Goal: Information Seeking & Learning: Learn about a topic

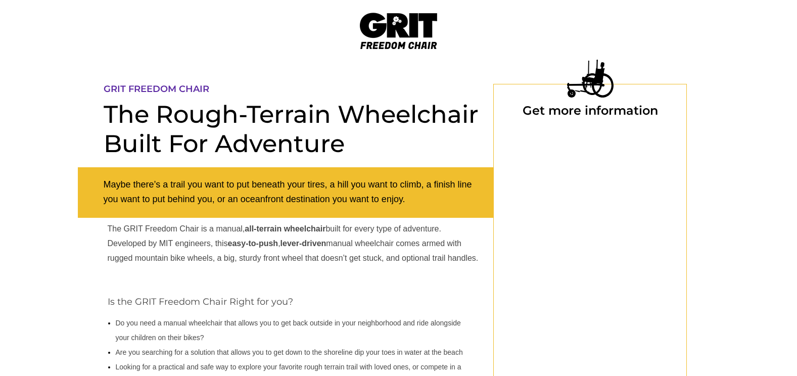
select select "US"
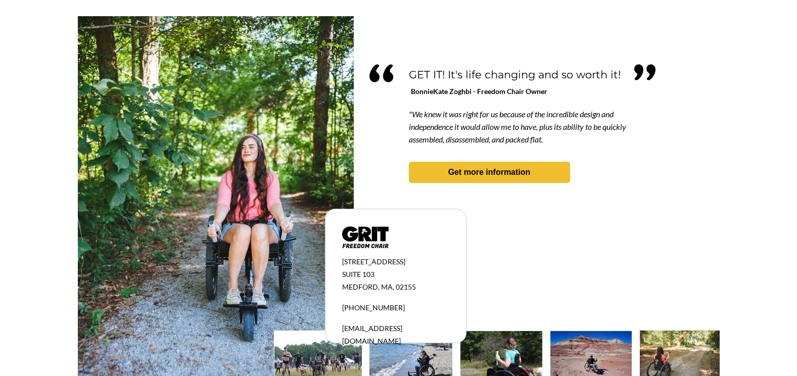
scroll to position [939, 0]
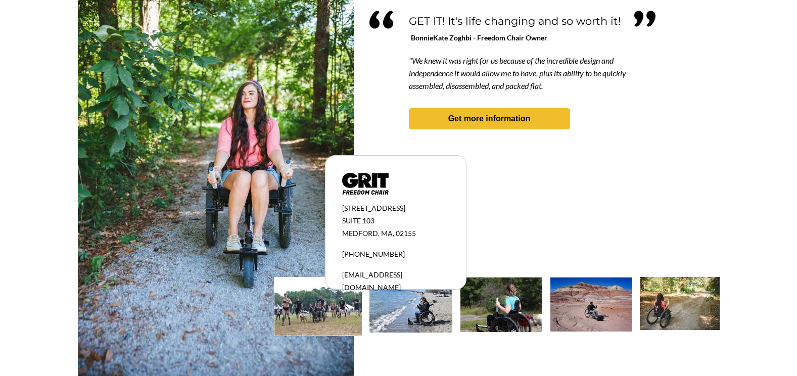
click at [684, 301] on img at bounding box center [680, 303] width 80 height 53
click at [417, 209] on h2 "[STREET_ADDRESS]" at bounding box center [390, 220] width 96 height 38
click at [315, 309] on img at bounding box center [318, 307] width 87 height 58
click at [417, 310] on img at bounding box center [411, 305] width 83 height 55
click at [495, 122] on strong "Get more information" at bounding box center [490, 118] width 82 height 9
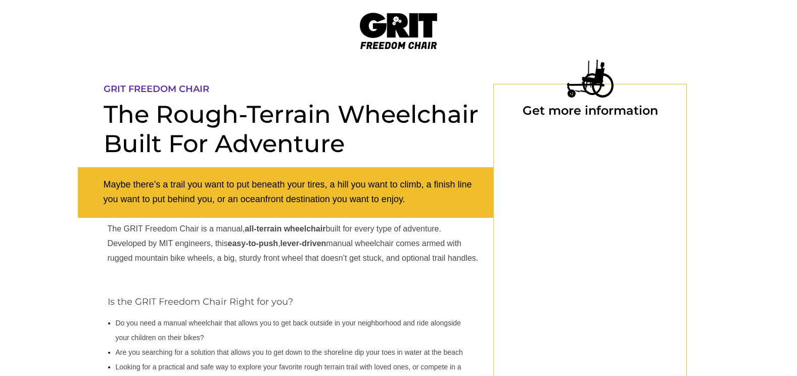
scroll to position [84, 0]
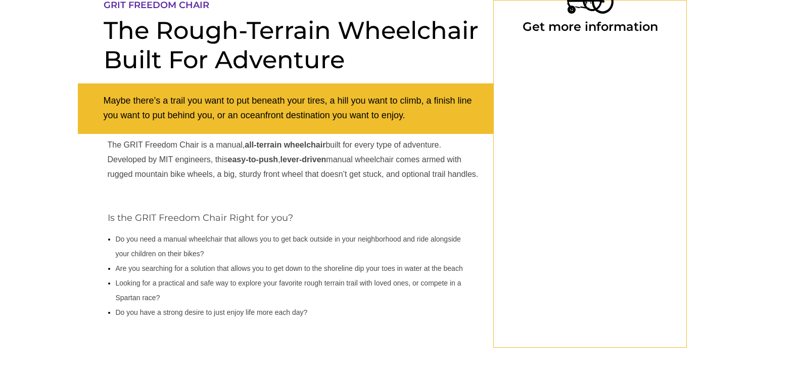
select select "US"
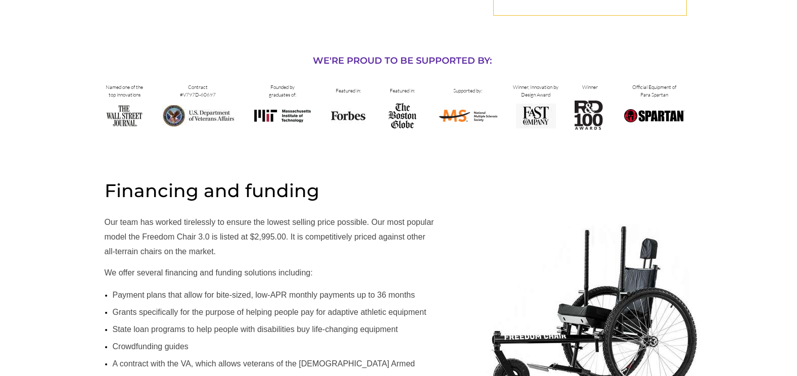
scroll to position [455, 0]
